Goal: Information Seeking & Learning: Find specific fact

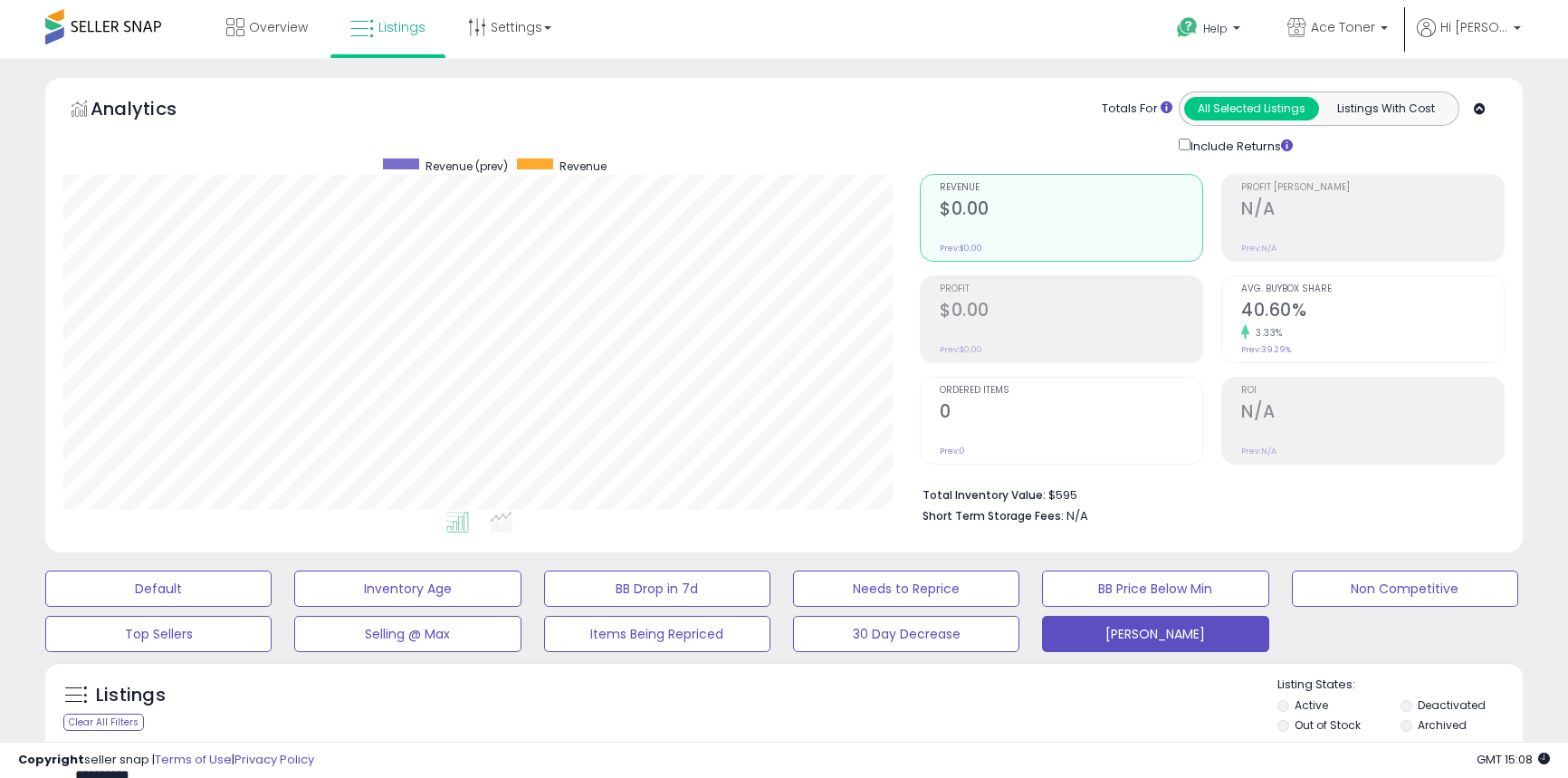
select select "**"
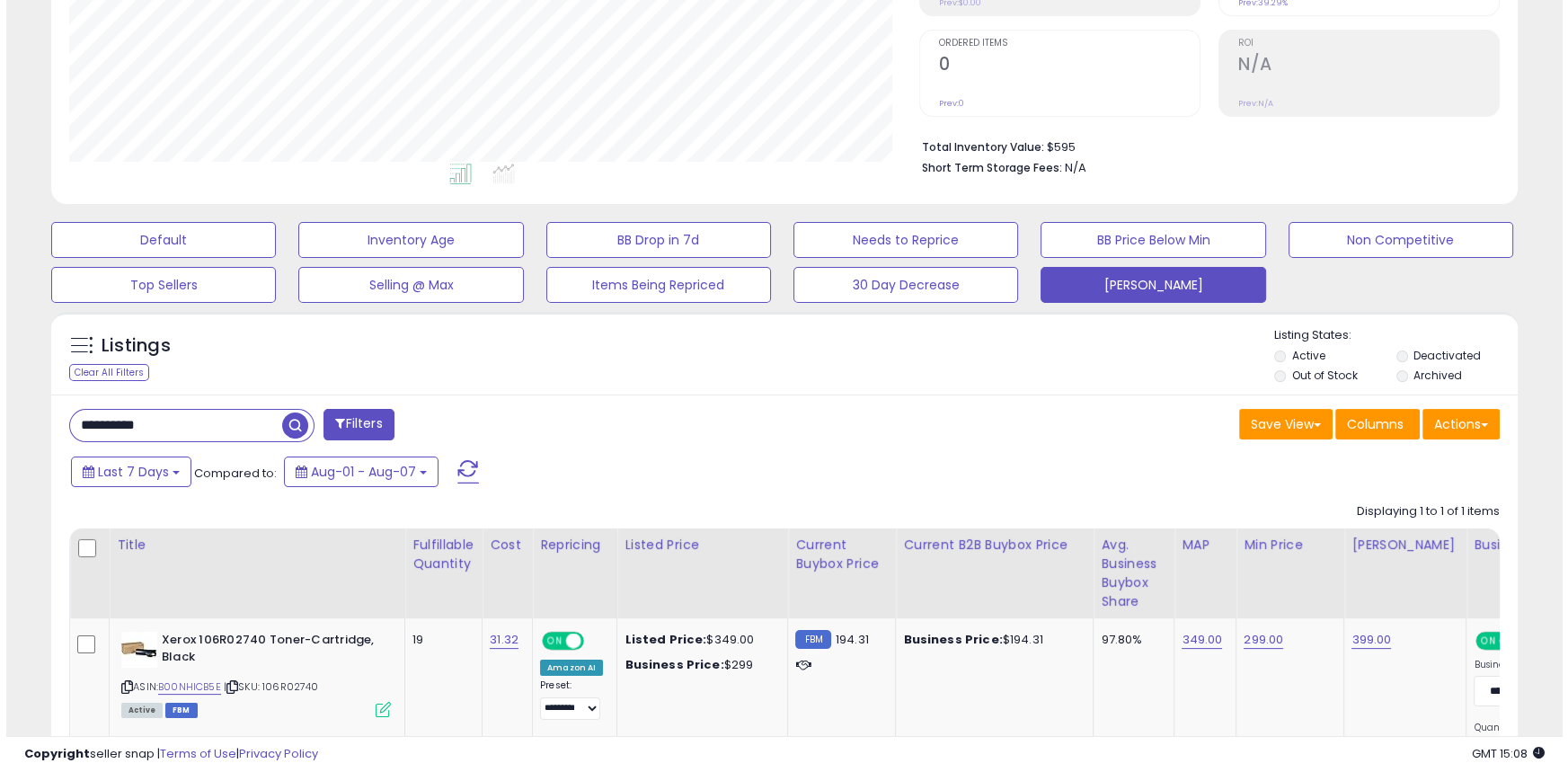
scroll to position [368, 849]
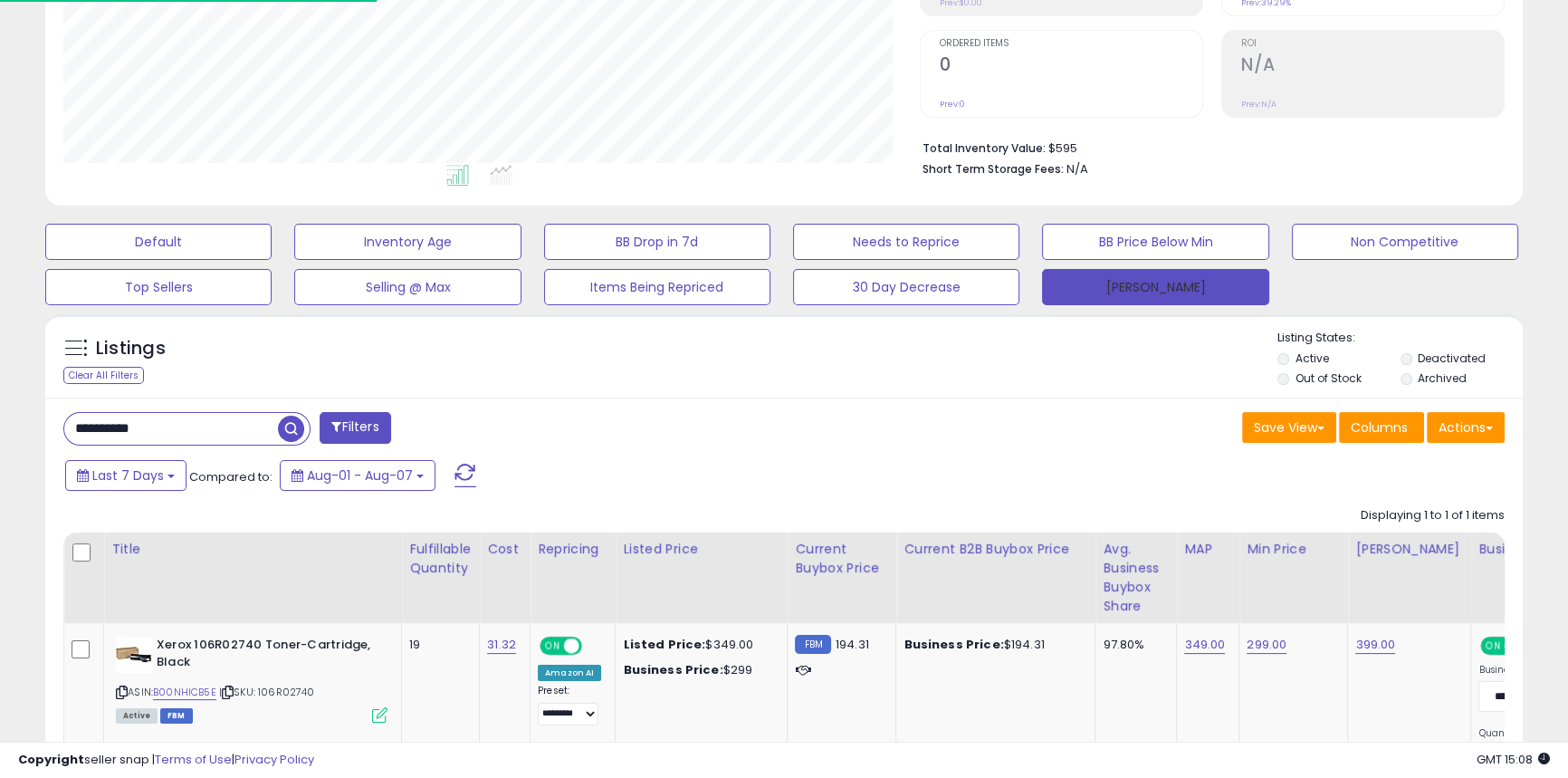
click at [1098, 288] on button "[PERSON_NAME]" at bounding box center [1155, 287] width 226 height 36
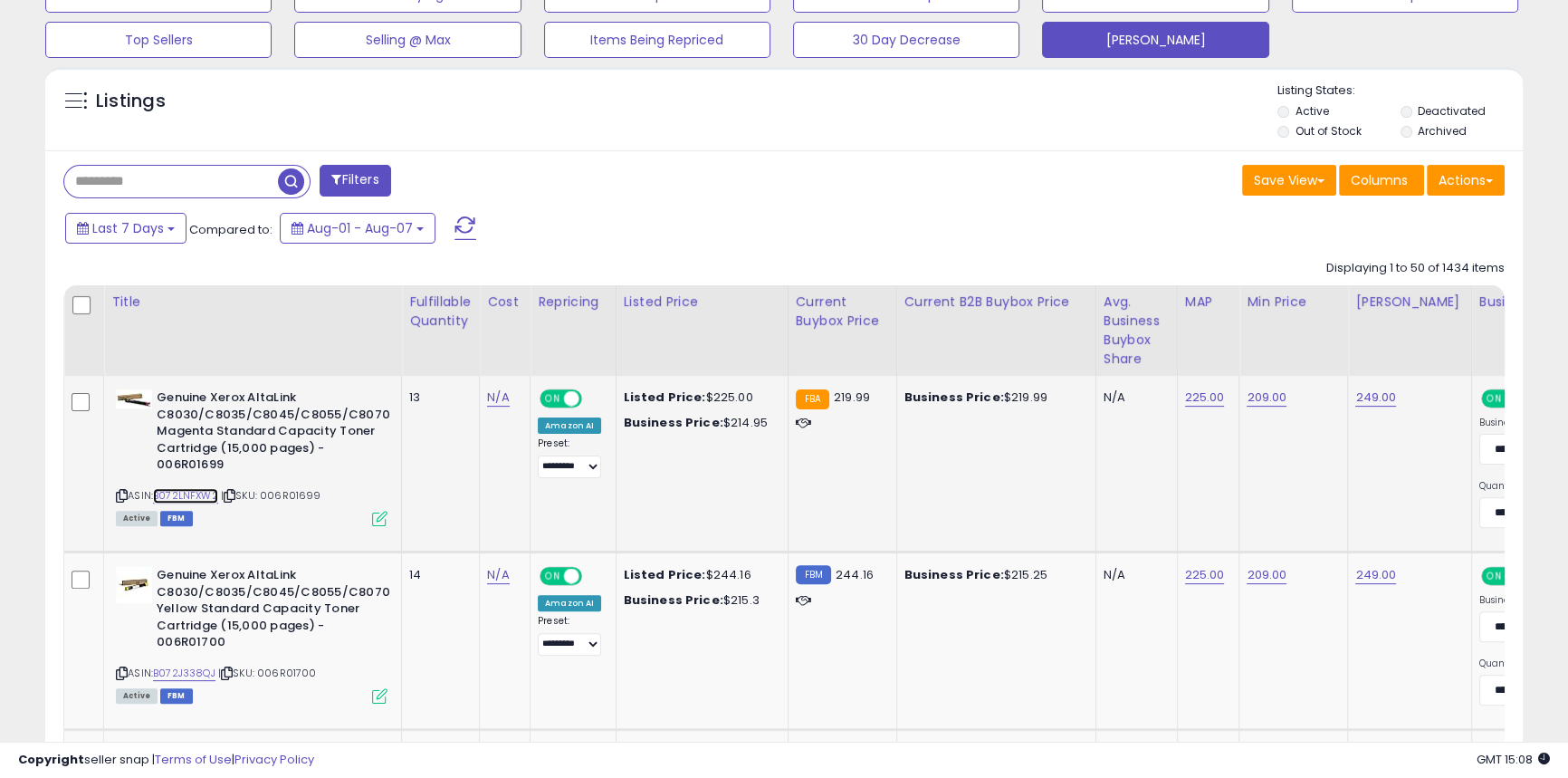
click at [206, 500] on link "B072LNFXW2" at bounding box center [186, 495] width 65 height 15
click at [188, 672] on link "B072J338QJ" at bounding box center [184, 674] width 62 height 15
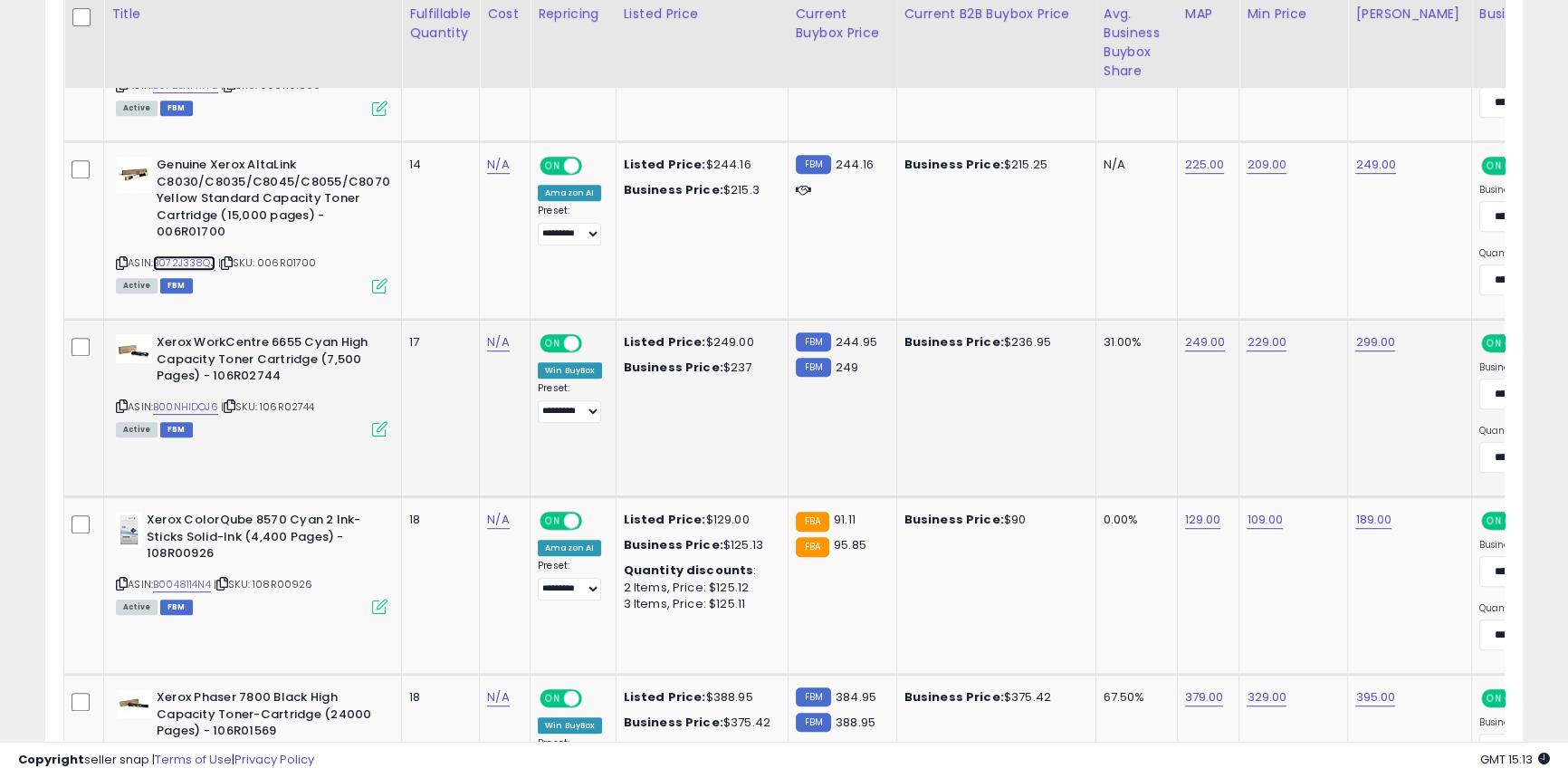
scroll to position [1005, 0]
click at [195, 581] on link "B0048114N4" at bounding box center [182, 584] width 57 height 15
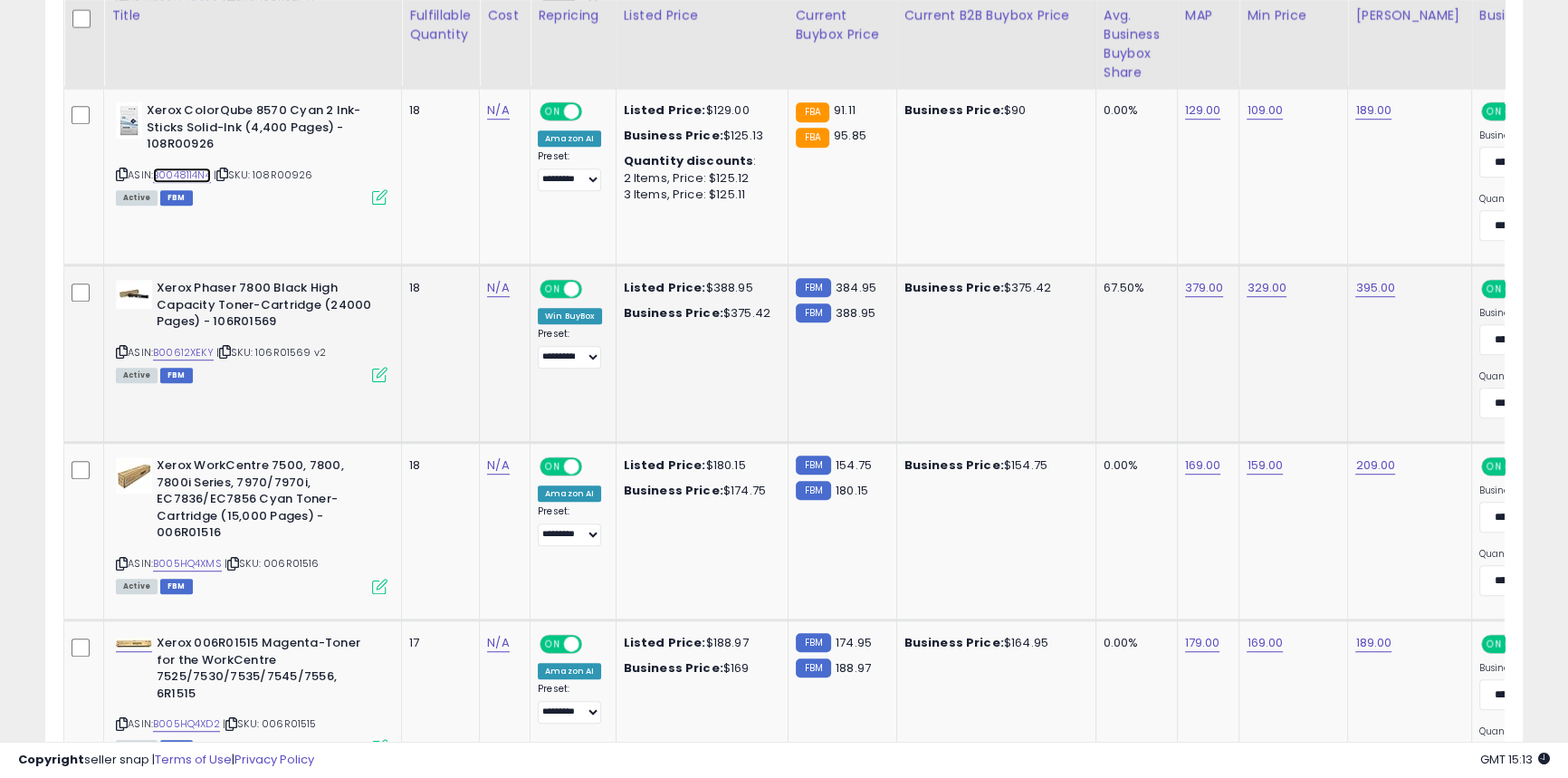
scroll to position [1415, 0]
click at [193, 355] on link "B00612XEKY" at bounding box center [183, 351] width 60 height 15
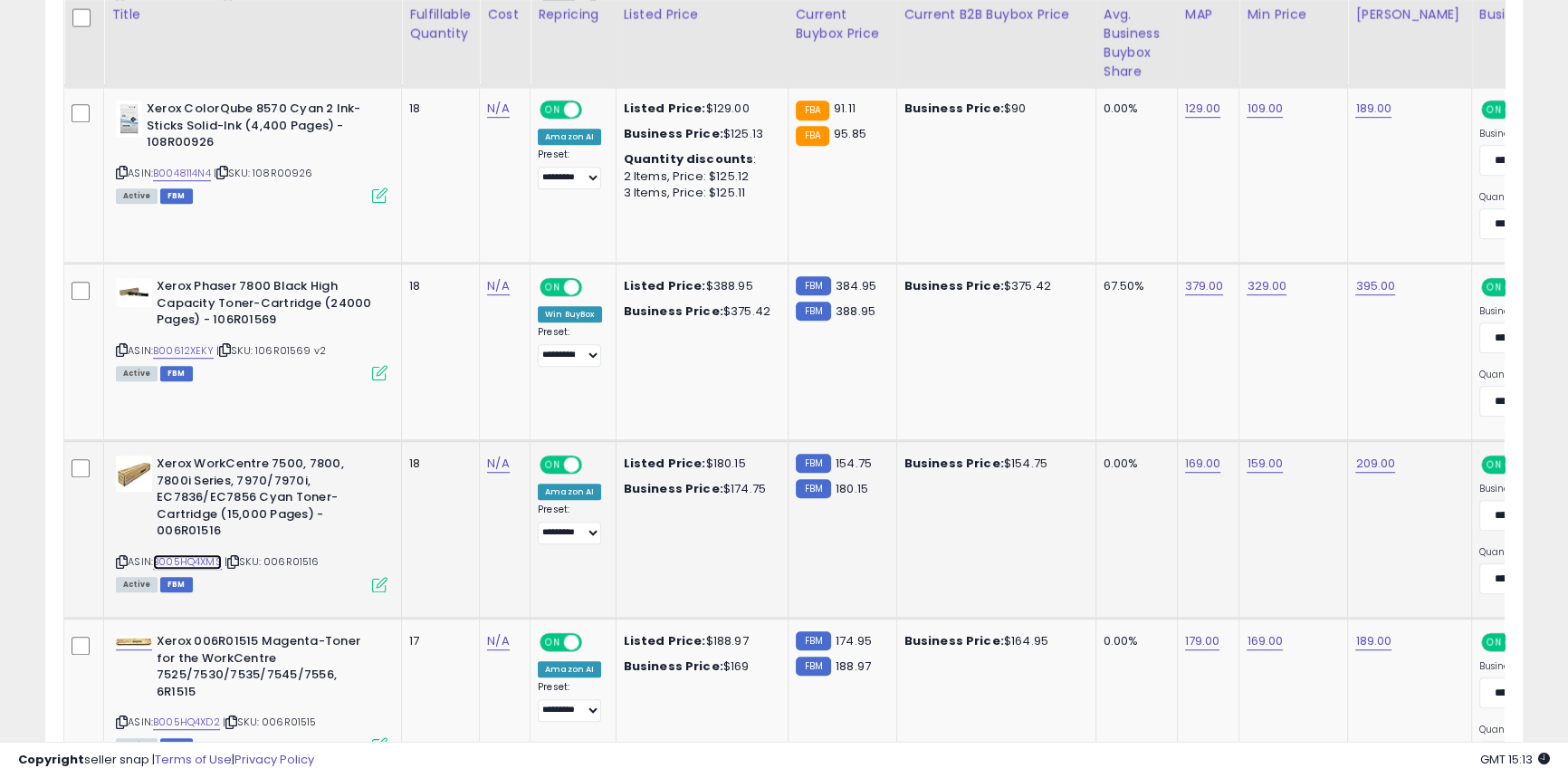
click at [206, 554] on link "B005HQ4XMS" at bounding box center [188, 561] width 69 height 15
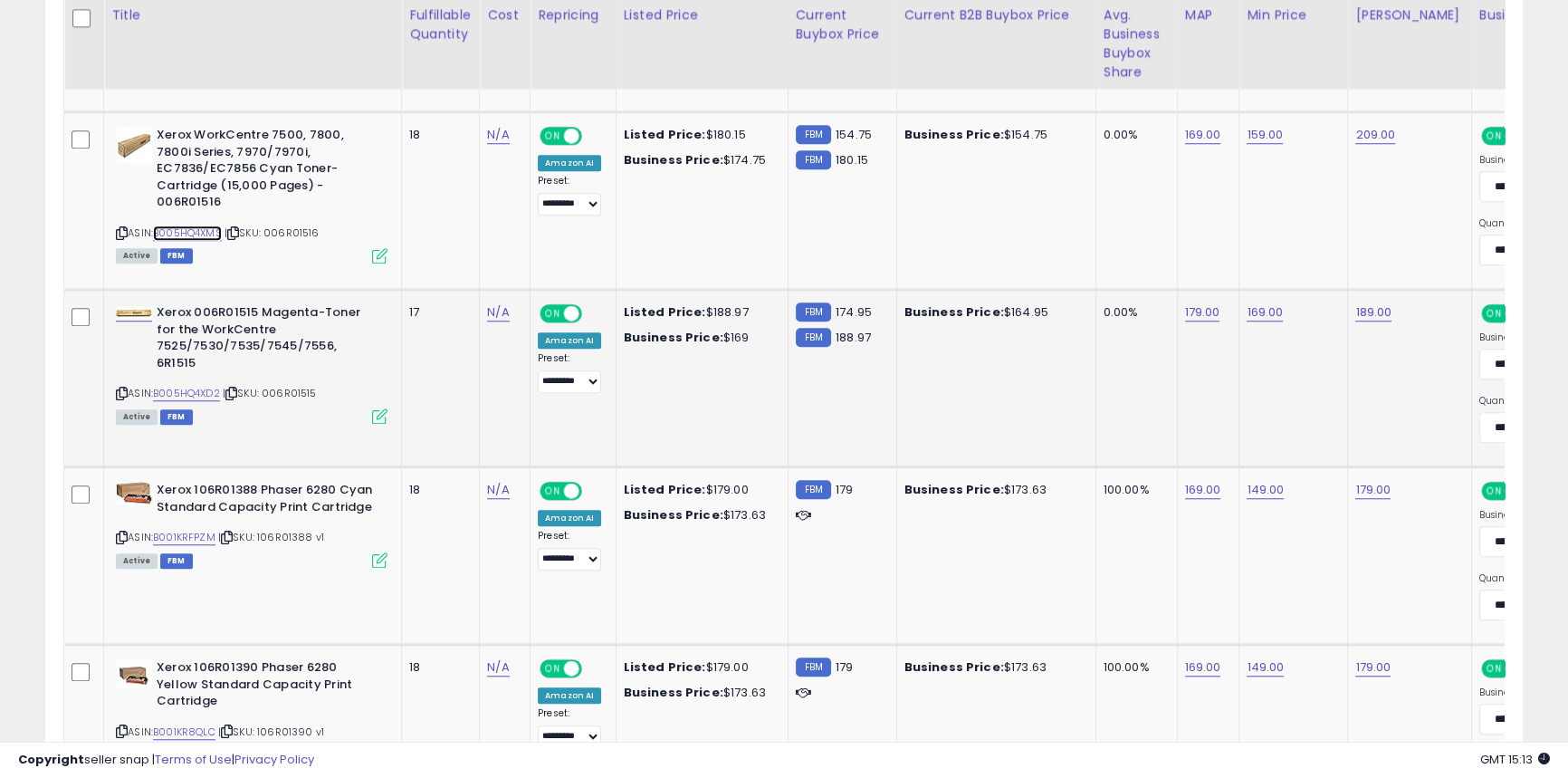
scroll to position [1745, 0]
click at [202, 385] on link "B005HQ4XD2" at bounding box center [187, 393] width 67 height 15
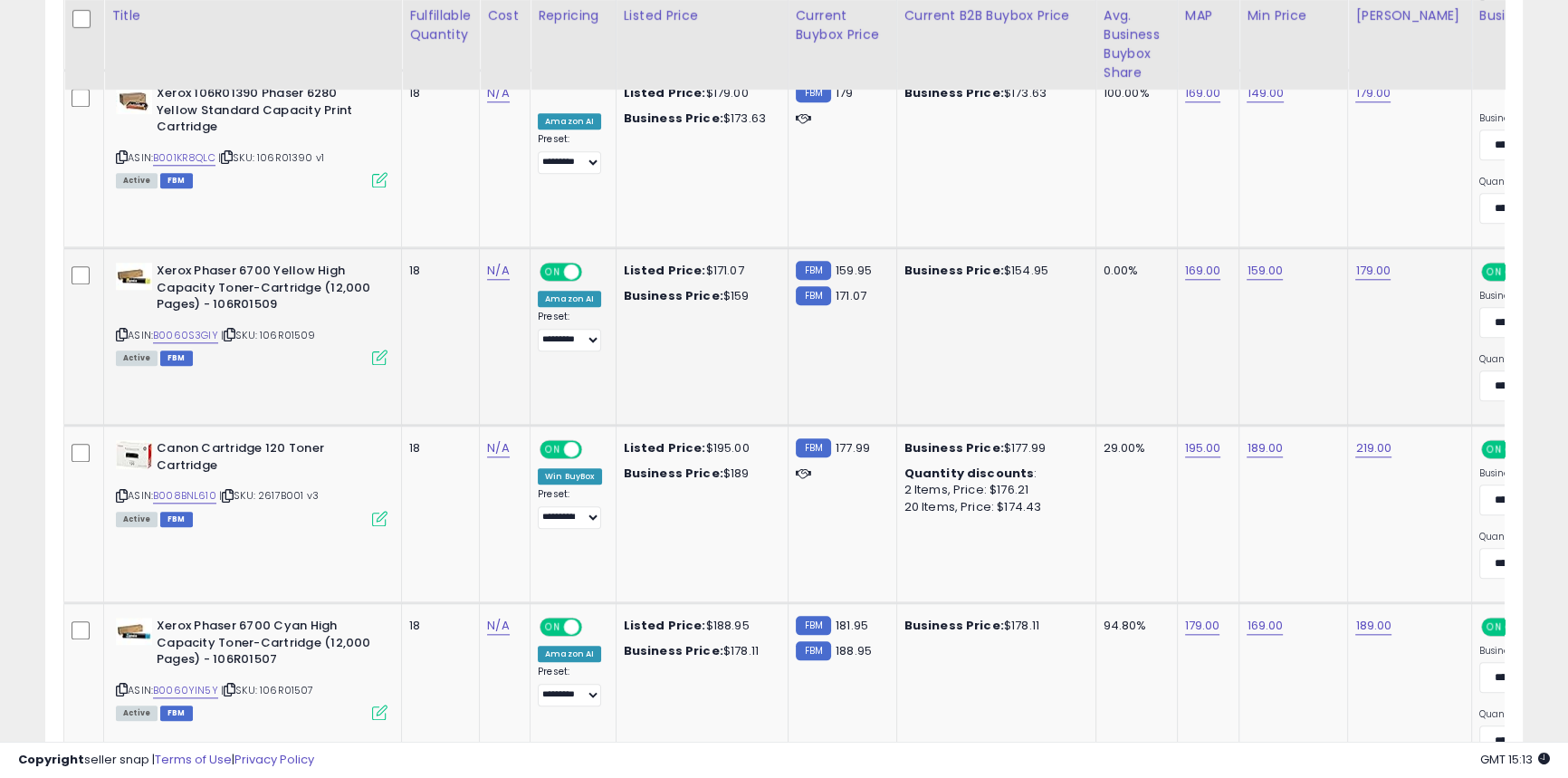
scroll to position [2320, 0]
click at [199, 330] on link "B0060S3GIY" at bounding box center [186, 333] width 65 height 15
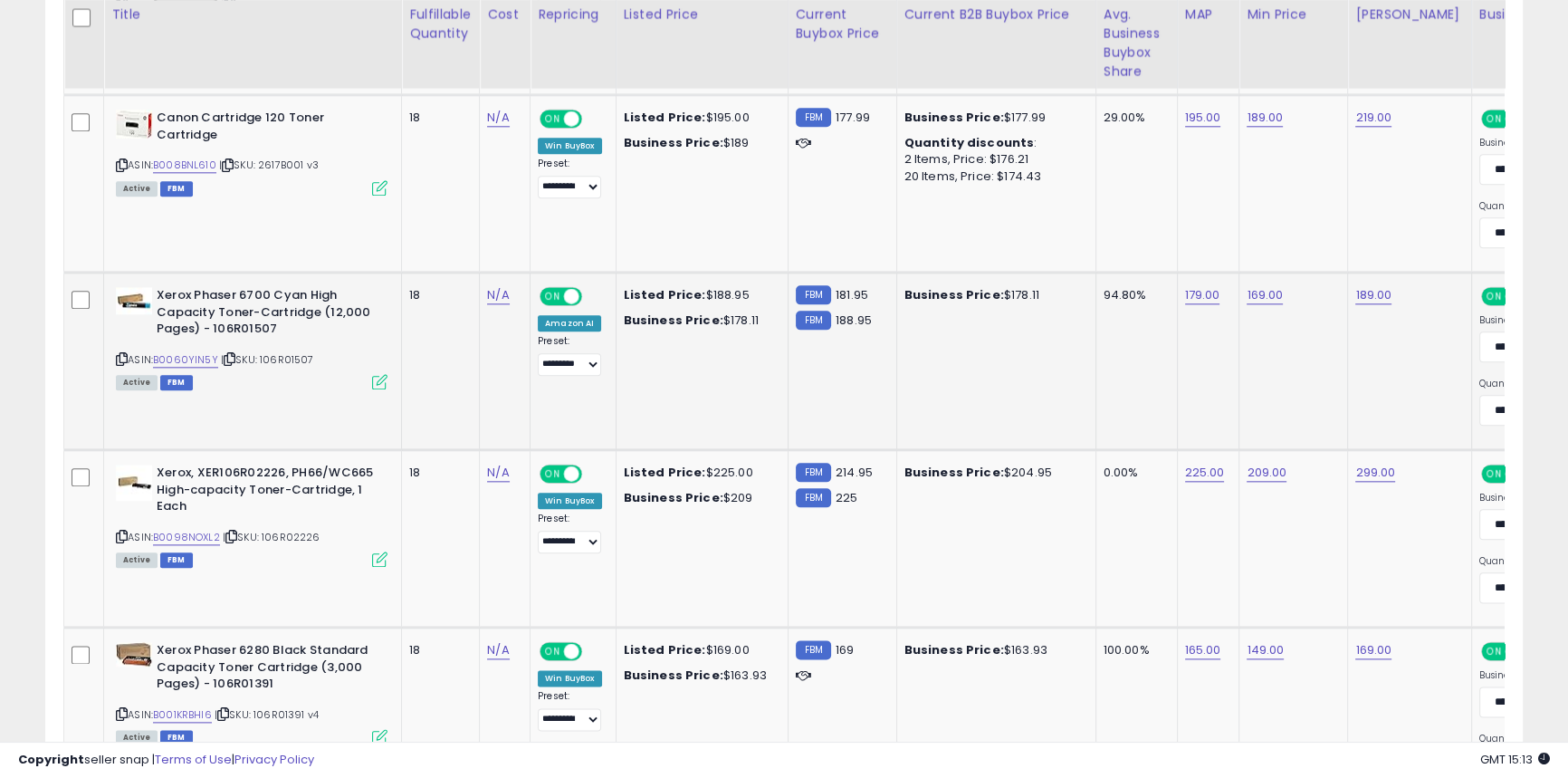
scroll to position [2649, 0]
click at [212, 532] on link "B0098NOXL2" at bounding box center [187, 537] width 67 height 15
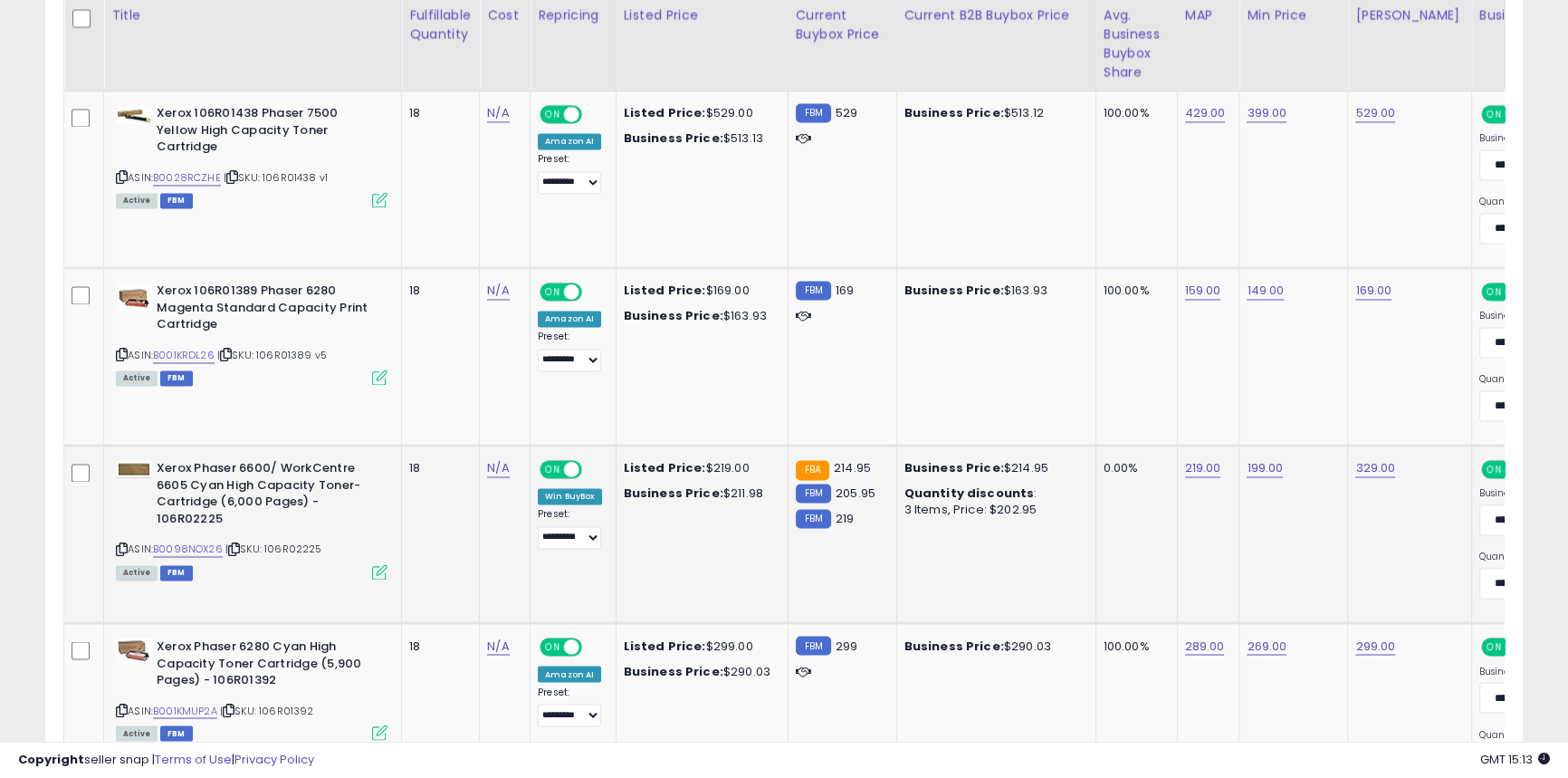
scroll to position [3719, 0]
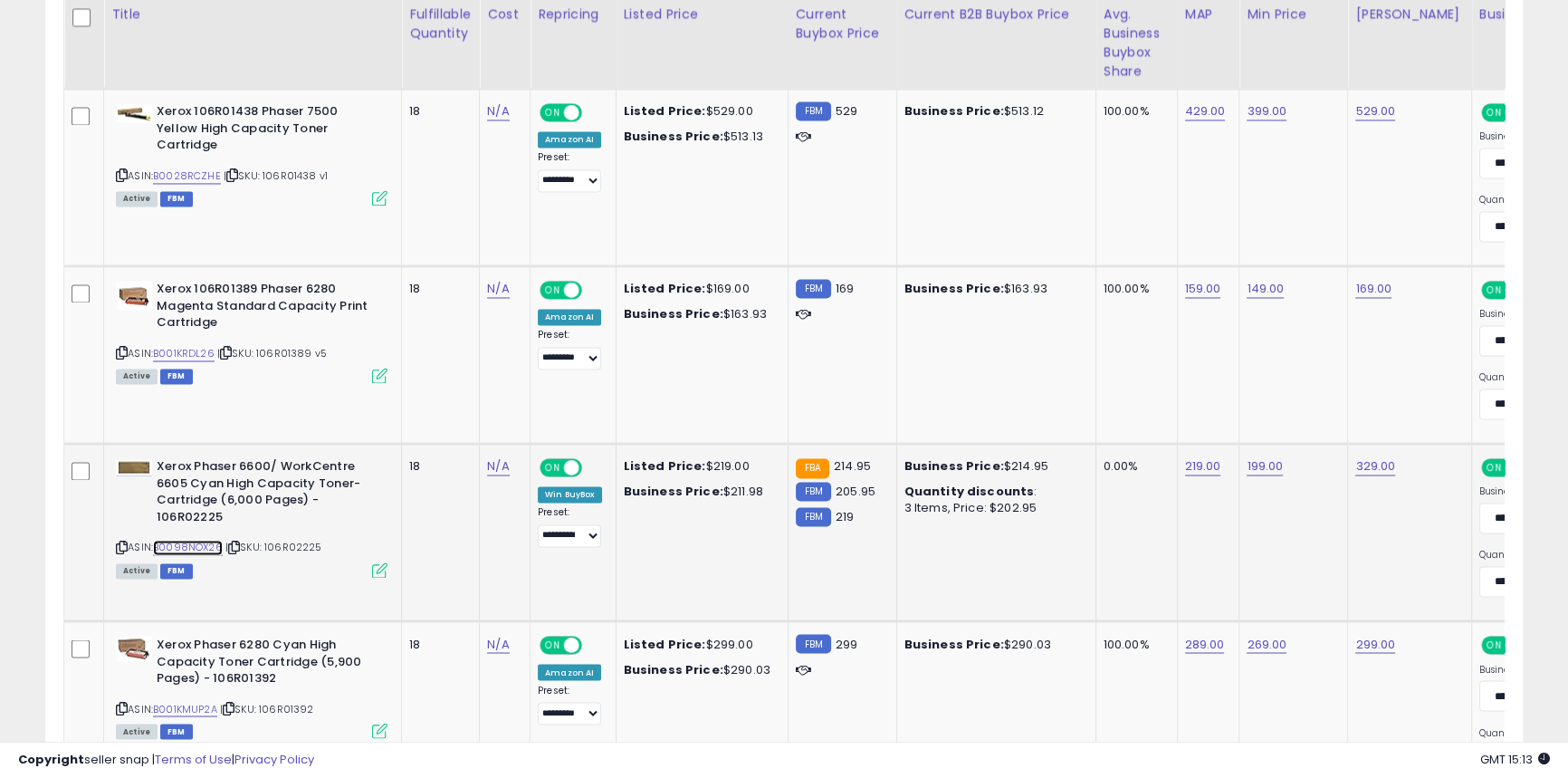
click at [214, 543] on link "B0098NOX26" at bounding box center [188, 547] width 70 height 15
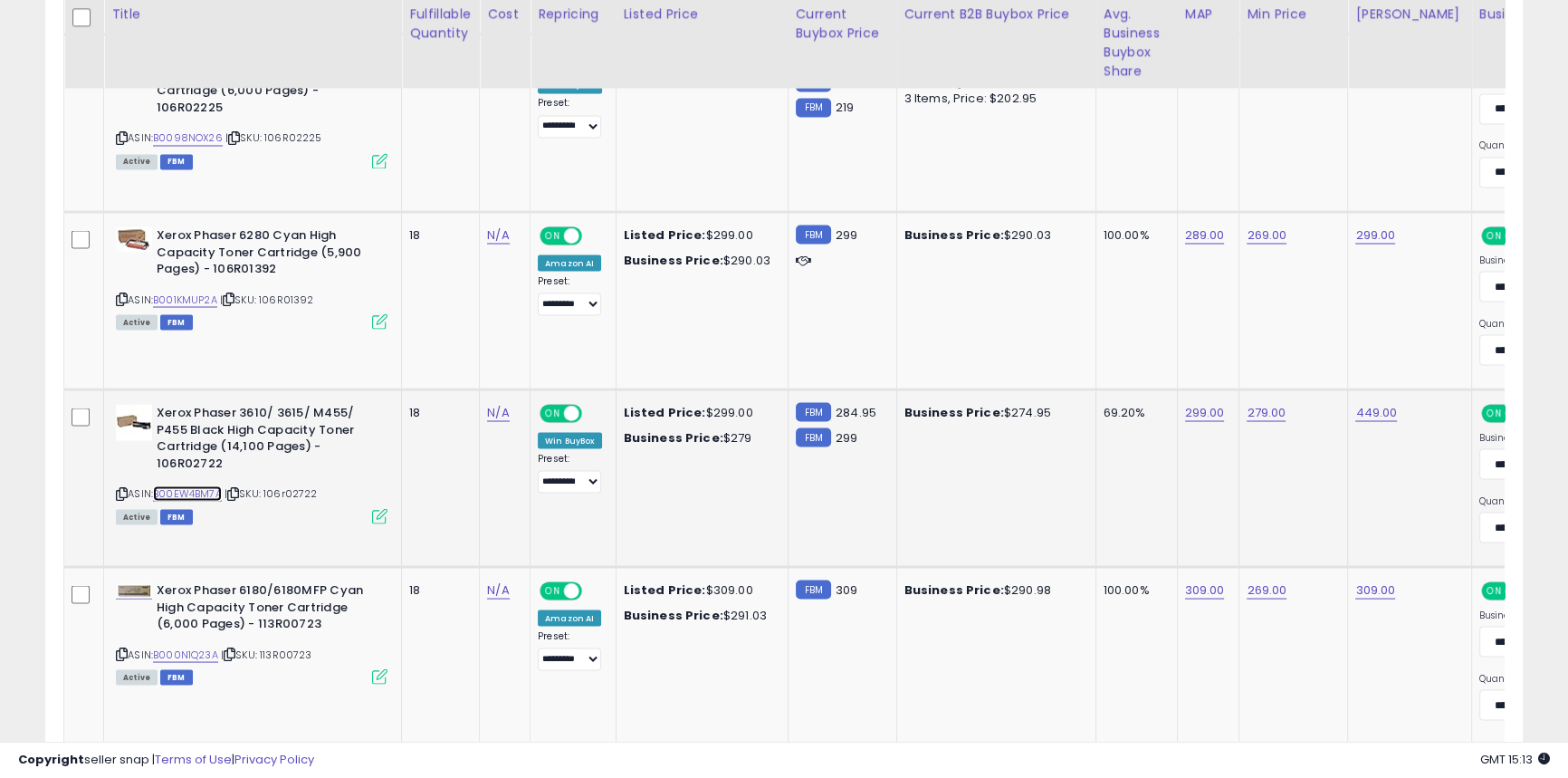
click at [188, 489] on link "B00EW4BM7A" at bounding box center [188, 493] width 69 height 15
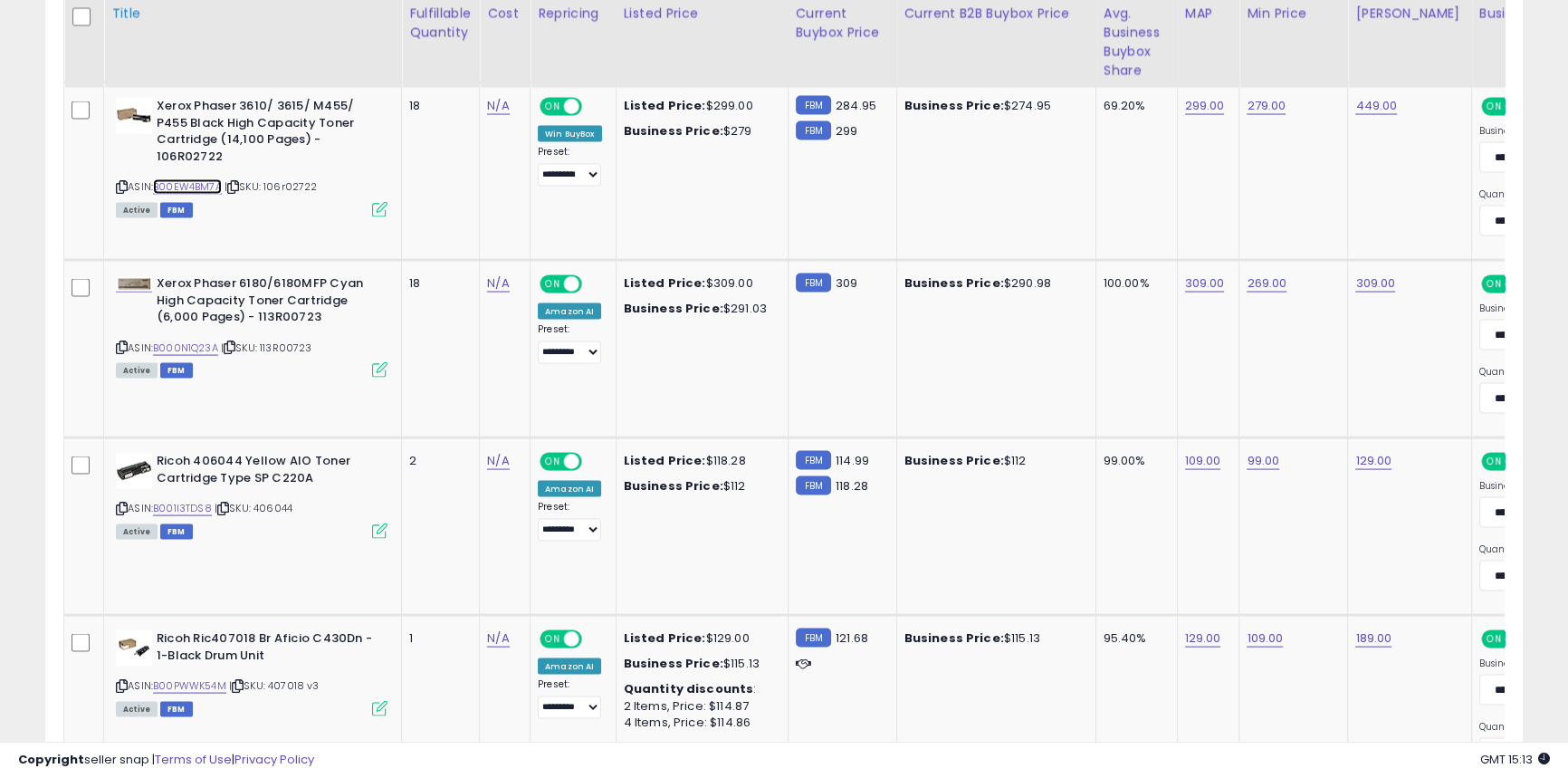
scroll to position [4438, 0]
